Goal: Information Seeking & Learning: Learn about a topic

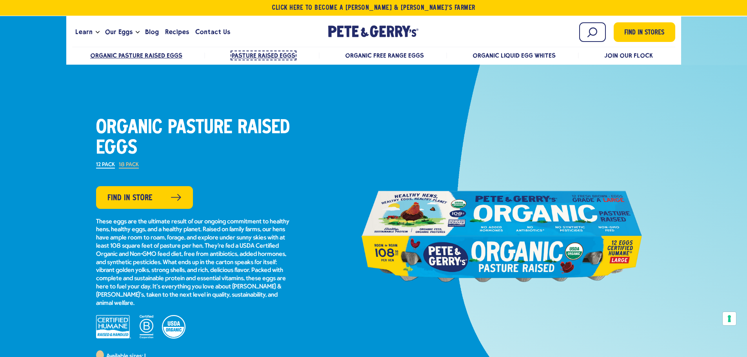
click at [267, 53] on span "Pasture Raised Eggs" at bounding box center [264, 55] width 64 height 7
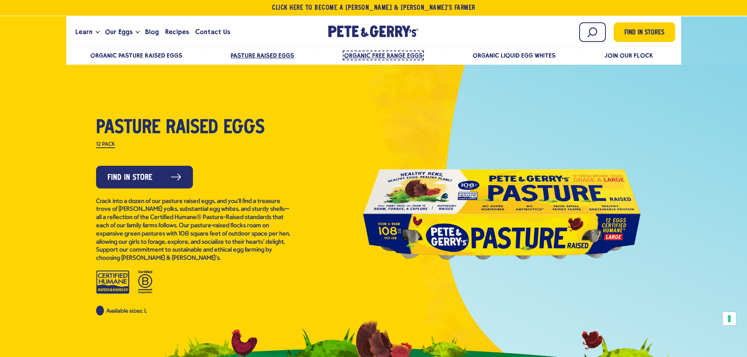
click at [361, 53] on span "Organic Free Range Eggs" at bounding box center [383, 55] width 79 height 7
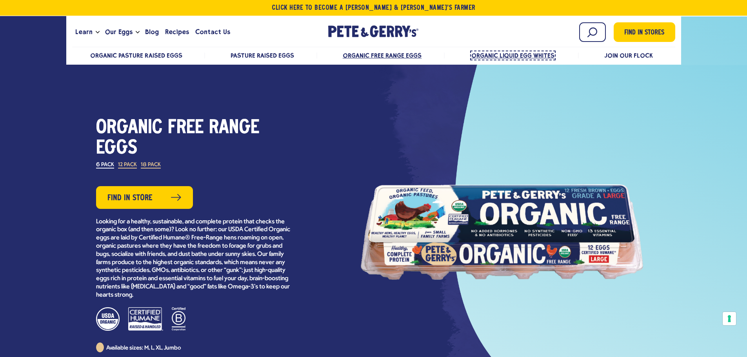
click at [522, 54] on span "Organic Liquid Egg Whites" at bounding box center [513, 55] width 84 height 7
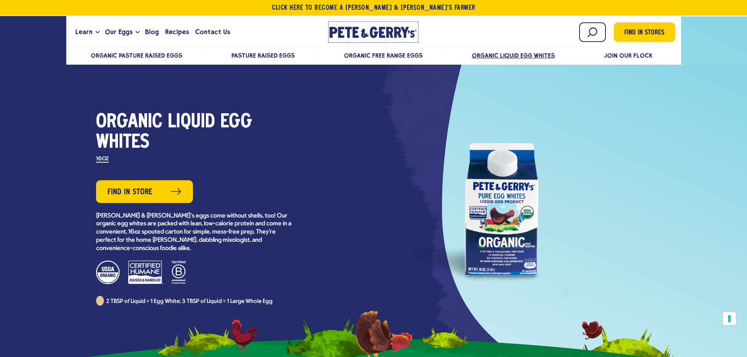
click at [366, 30] on icon "[PERSON_NAME] & [PERSON_NAME]'s Homepage" at bounding box center [373, 32] width 88 height 11
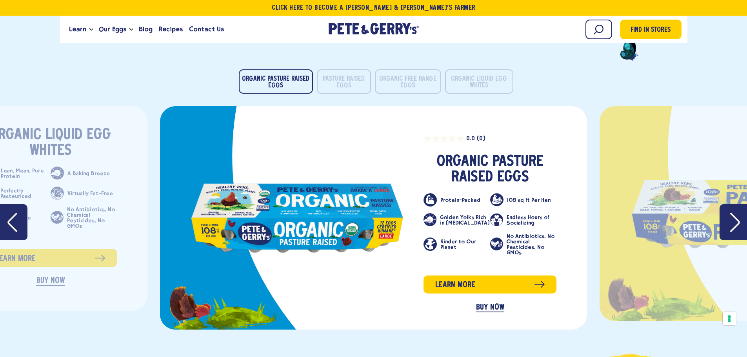
scroll to position [1255, 0]
click at [738, 224] on icon "Next" at bounding box center [735, 222] width 10 height 19
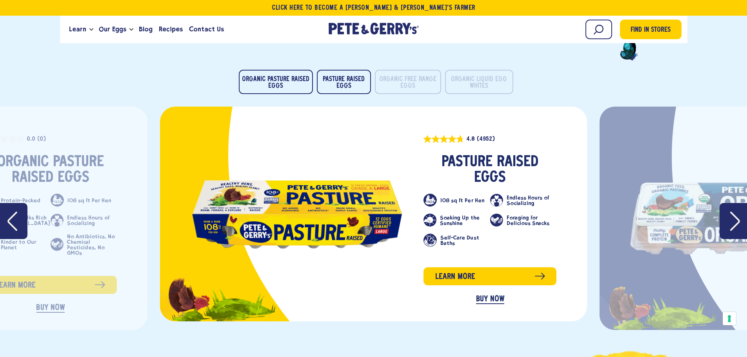
click at [738, 224] on icon "Next" at bounding box center [735, 221] width 10 height 19
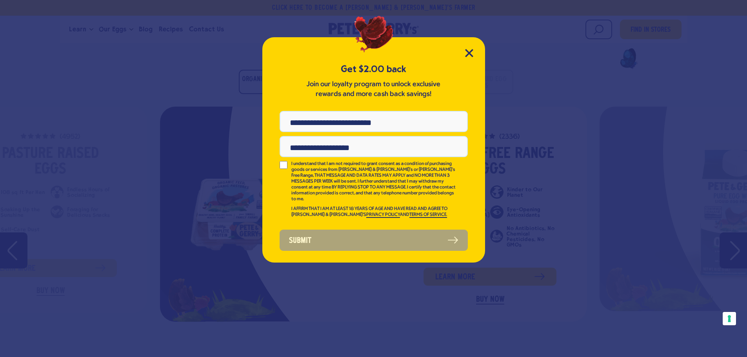
scroll to position [0, 0]
click at [467, 55] on icon "Close Modal" at bounding box center [468, 52] width 7 height 7
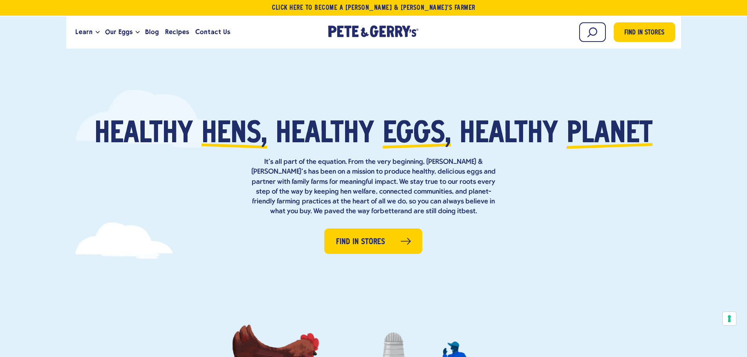
drag, startPoint x: 178, startPoint y: 78, endPoint x: 236, endPoint y: -29, distance: 122.1
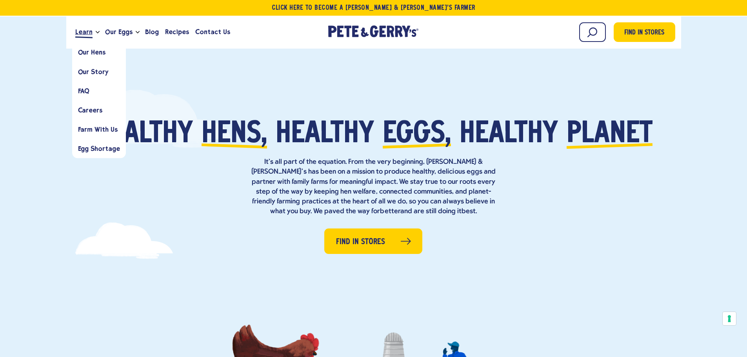
click at [87, 31] on span "Learn" at bounding box center [83, 32] width 17 height 10
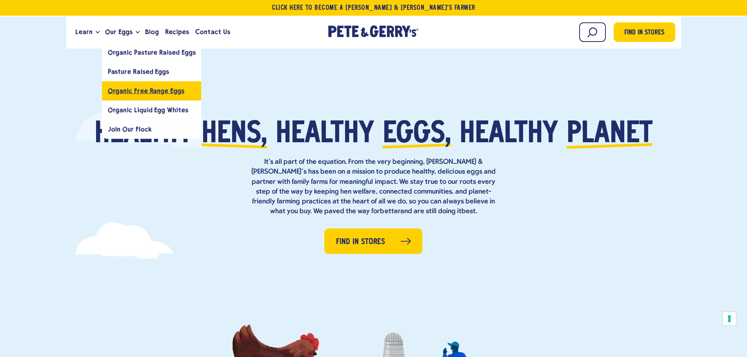
click at [129, 84] on link "Organic Free Range Eggs" at bounding box center [152, 90] width 100 height 19
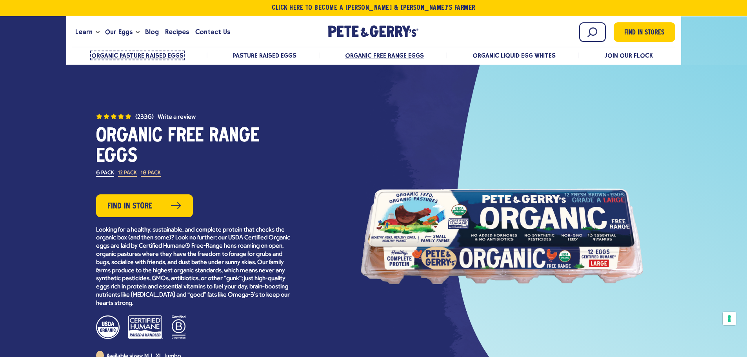
click at [131, 54] on span "Organic Pasture Raised Eggs" at bounding box center [137, 55] width 92 height 7
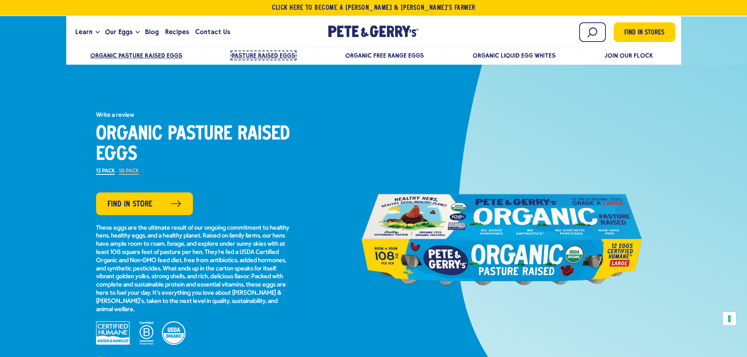
click at [269, 55] on span "Pasture Raised Eggs" at bounding box center [264, 55] width 64 height 7
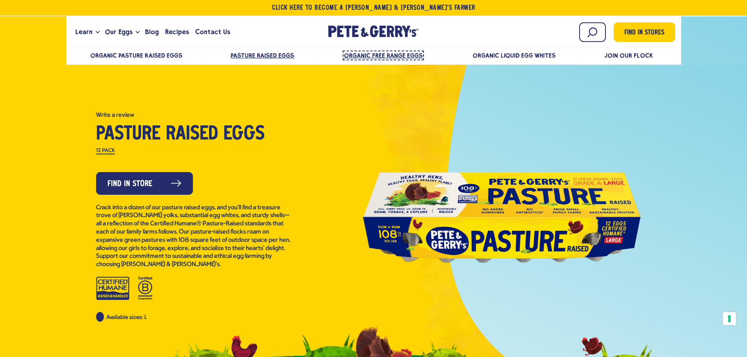
click at [383, 56] on span "Organic Free Range Eggs" at bounding box center [383, 55] width 79 height 7
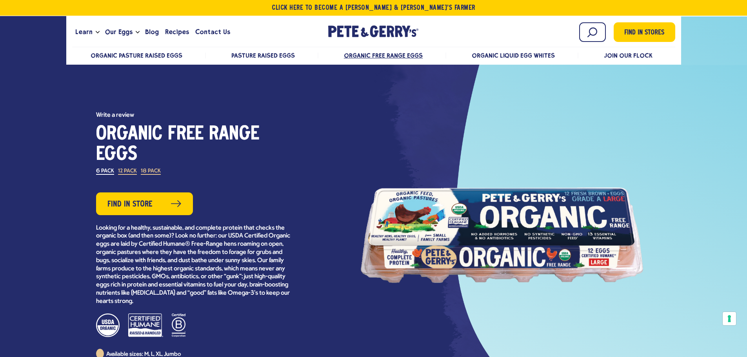
click at [469, 55] on li "Organic Liquid Egg Whites" at bounding box center [513, 56] width 129 height 6
click at [491, 55] on span "Organic Liquid Egg Whites" at bounding box center [513, 55] width 84 height 7
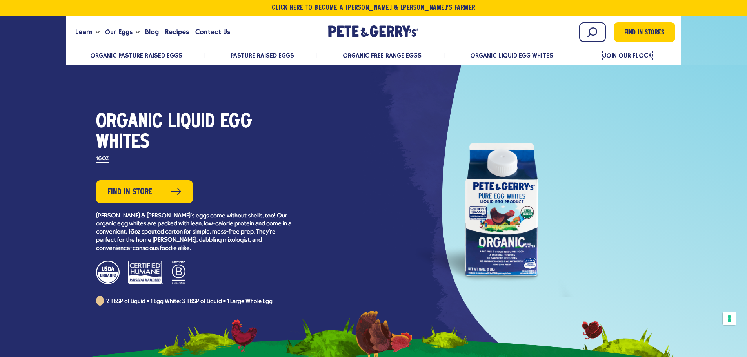
click at [624, 53] on span "Join Our Flock" at bounding box center [627, 55] width 49 height 7
click at [386, 59] on span "Organic Free Range Eggs" at bounding box center [383, 55] width 79 height 7
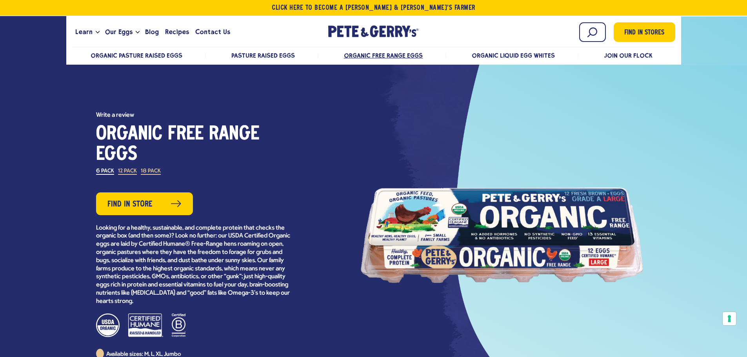
click at [262, 49] on ul "Organic Pasture Raised Eggs Pasture Raised Eggs Organic Free Range Eggs Organic…" at bounding box center [373, 55] width 603 height 16
click at [266, 55] on span "Pasture Raised Eggs" at bounding box center [264, 55] width 64 height 7
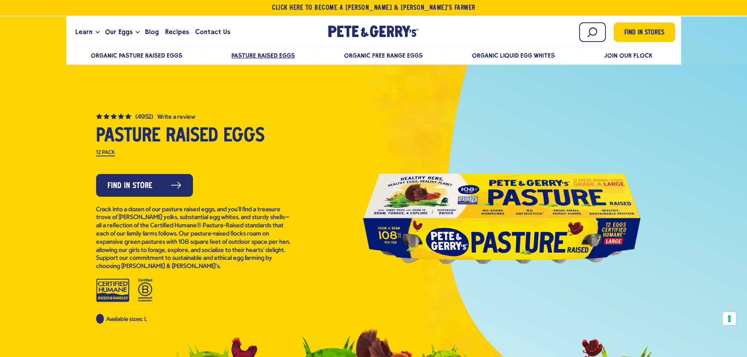
click at [109, 51] on ul "Organic Pasture Raised Eggs Pasture Raised Eggs Organic Free Range Eggs Organic…" at bounding box center [373, 55] width 603 height 16
click at [116, 54] on span "Organic Pasture Raised Eggs" at bounding box center [137, 55] width 92 height 7
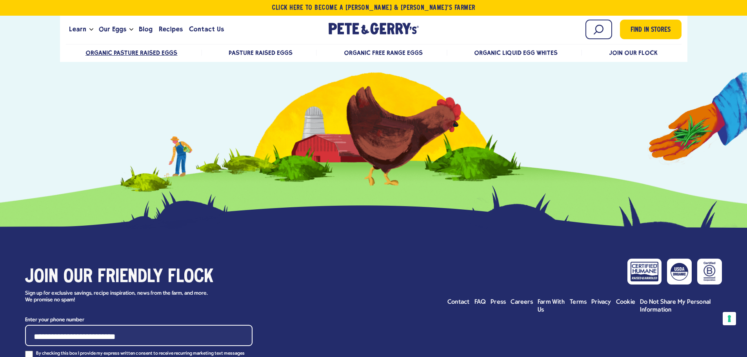
scroll to position [2157, 0]
